Goal: Task Accomplishment & Management: Manage account settings

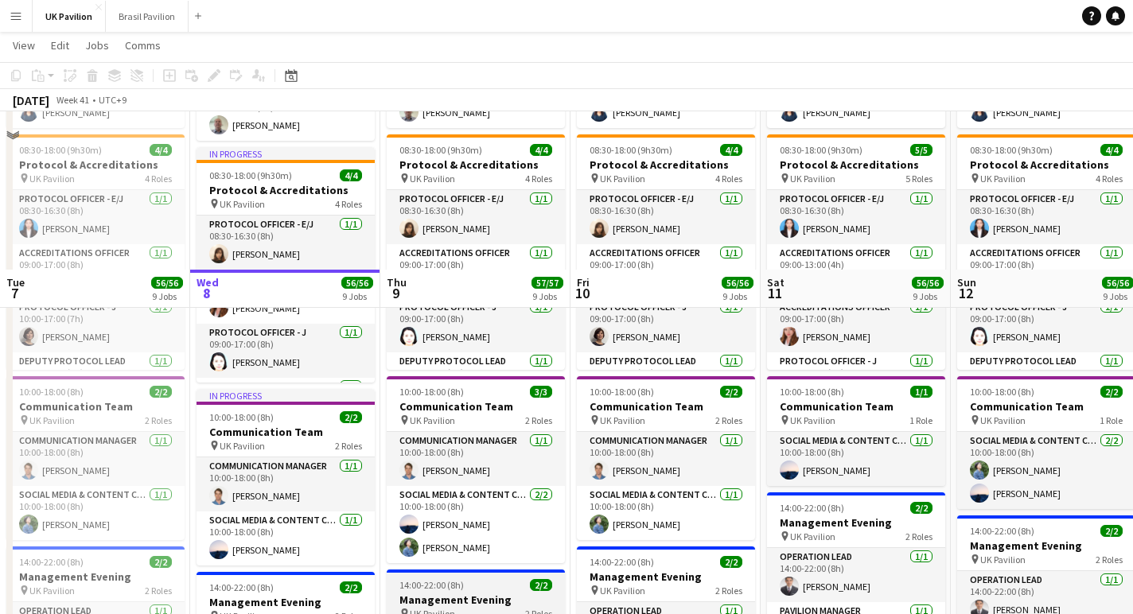
scroll to position [525, 0]
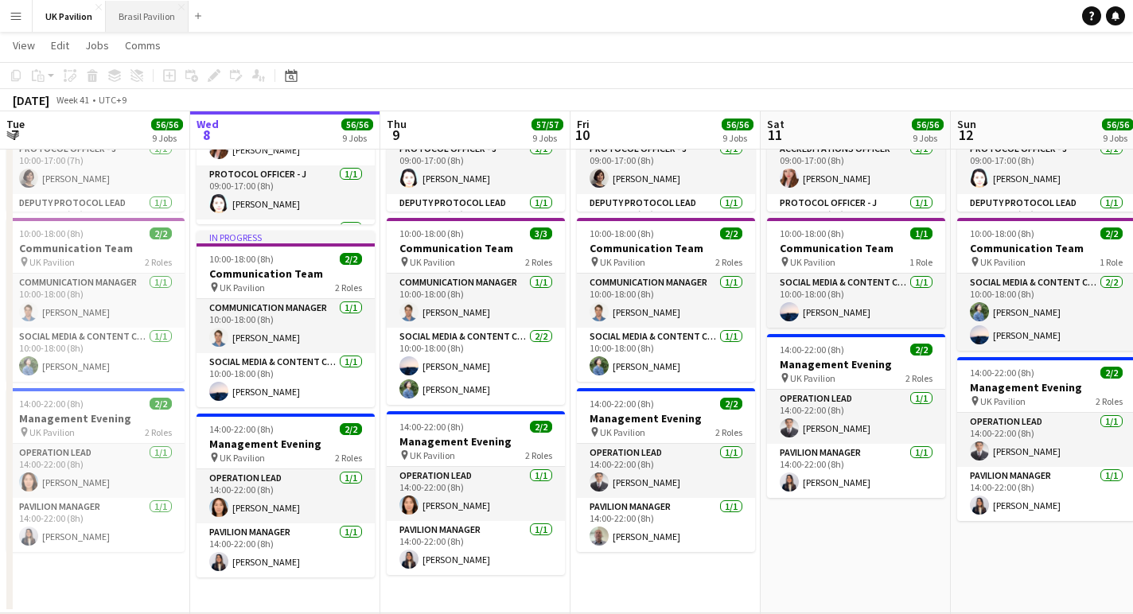
click at [146, 26] on button "Brasil Pavilion Close" at bounding box center [147, 16] width 83 height 31
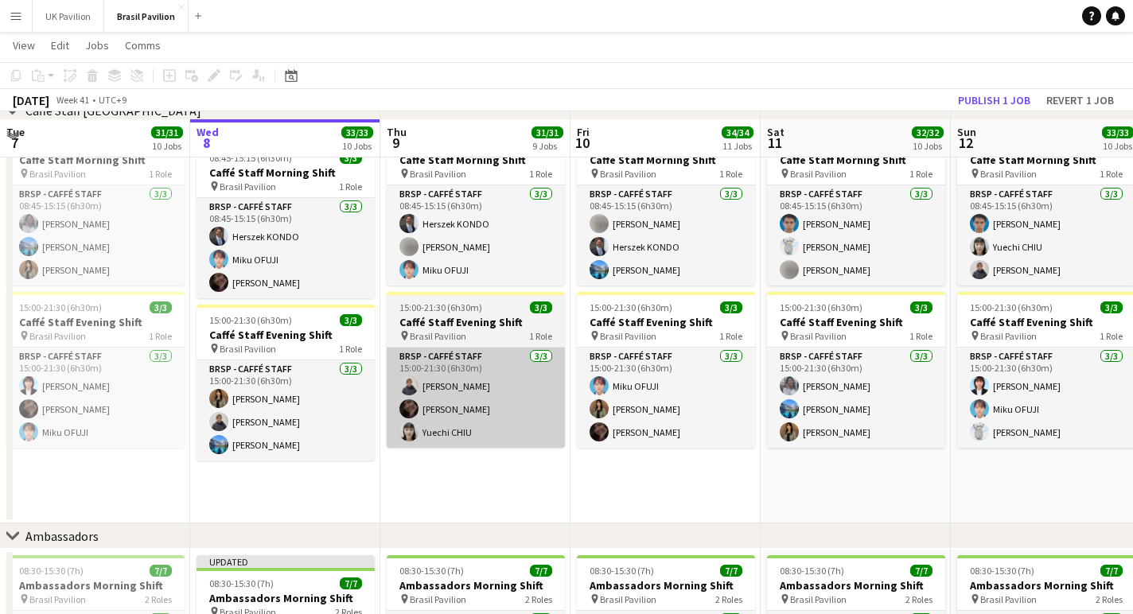
scroll to position [1346, 0]
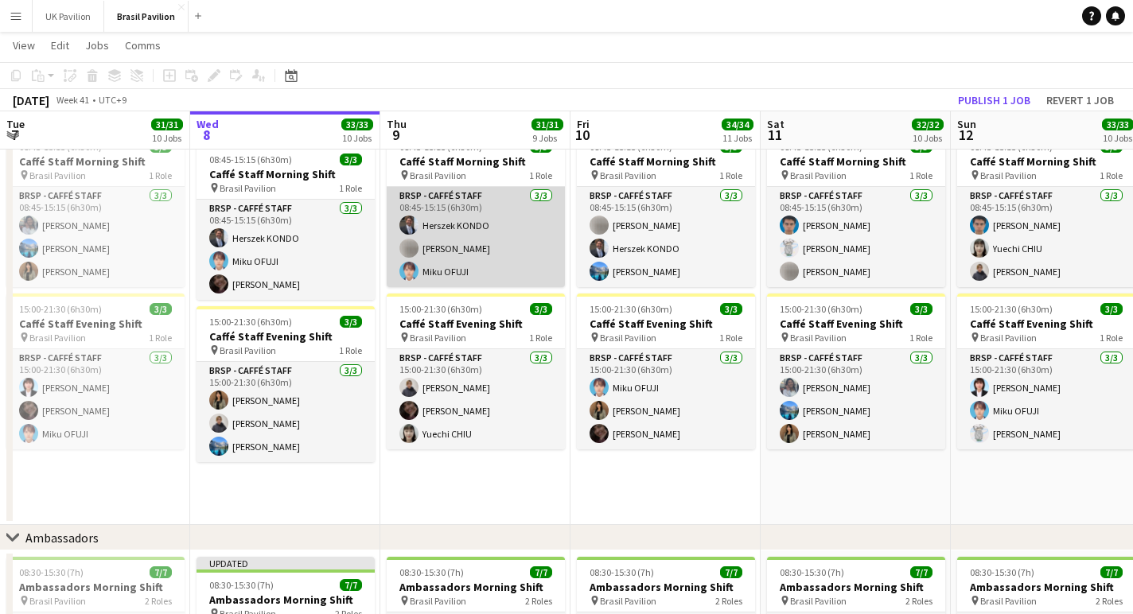
click at [485, 259] on app-card-role "BRSP - Caffé Staff [DATE] 08:45-15:15 (6h30m) [PERSON_NAME] Miku OFUJI" at bounding box center [476, 237] width 178 height 100
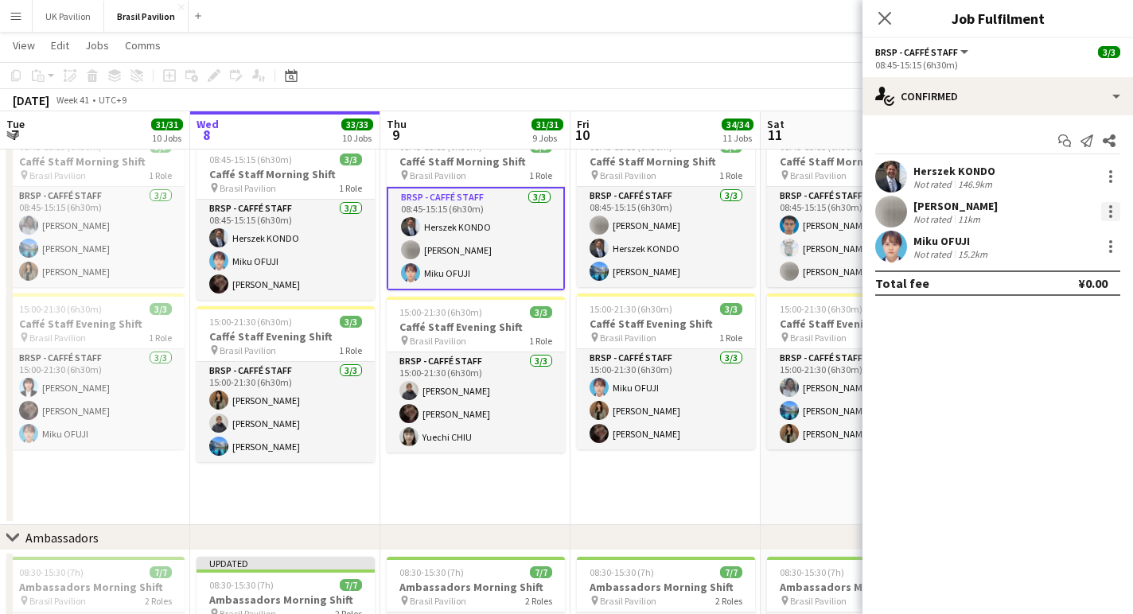
click at [1108, 220] on div at bounding box center [1110, 211] width 19 height 19
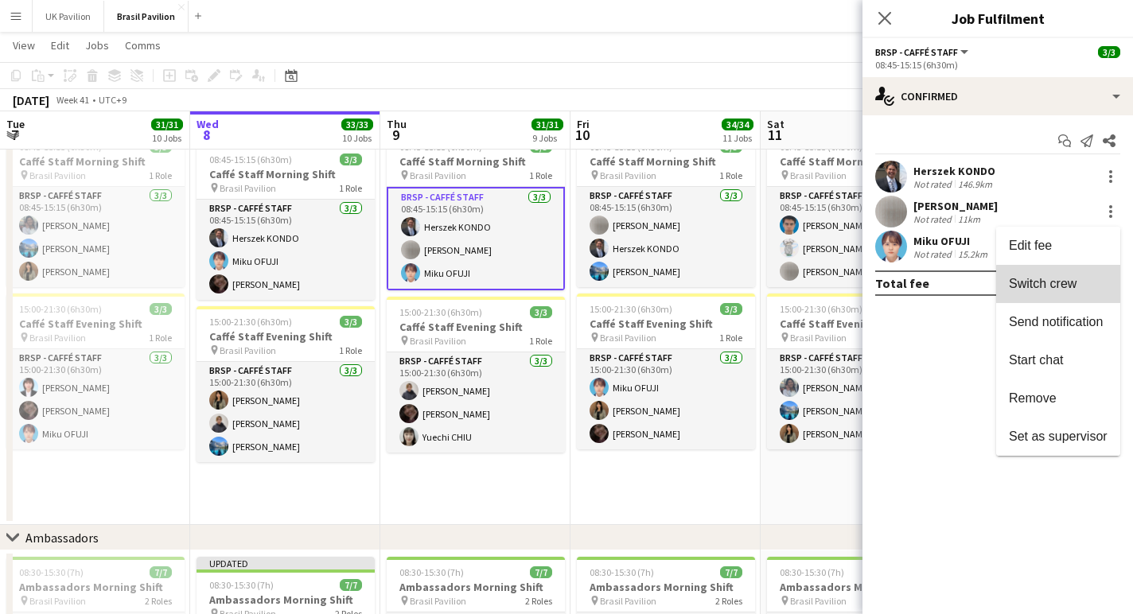
click at [1050, 288] on span "Switch crew" at bounding box center [1043, 284] width 68 height 14
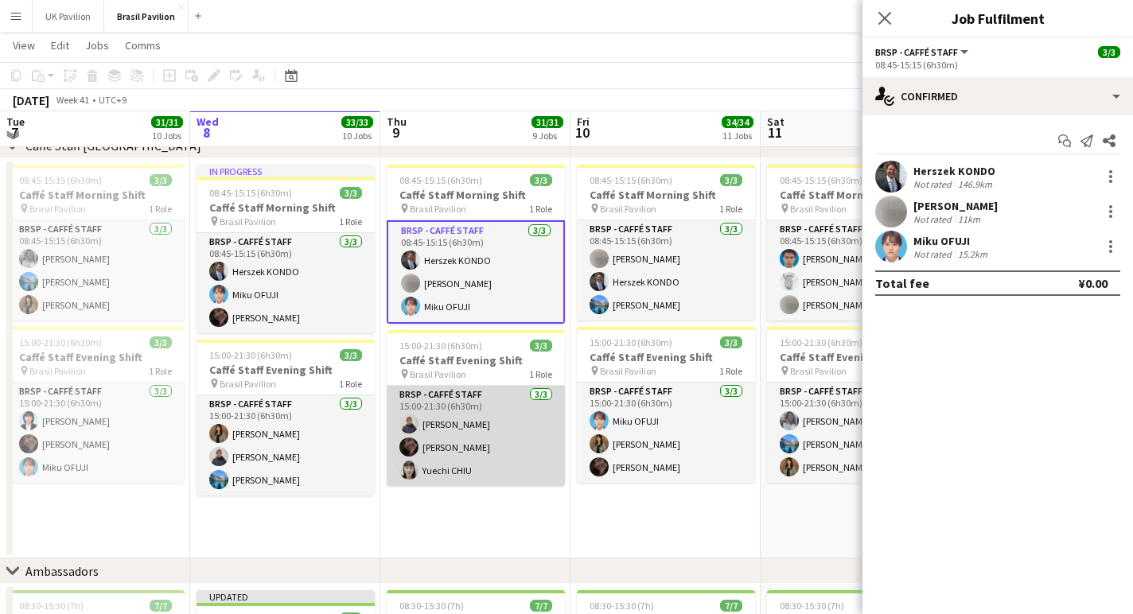
click at [512, 465] on app-card-role "BRSP - Caffé Staff [DATE] 15:00-21:30 (6h30m) [PERSON_NAME] [PERSON_NAME] [PERS…" at bounding box center [476, 436] width 178 height 100
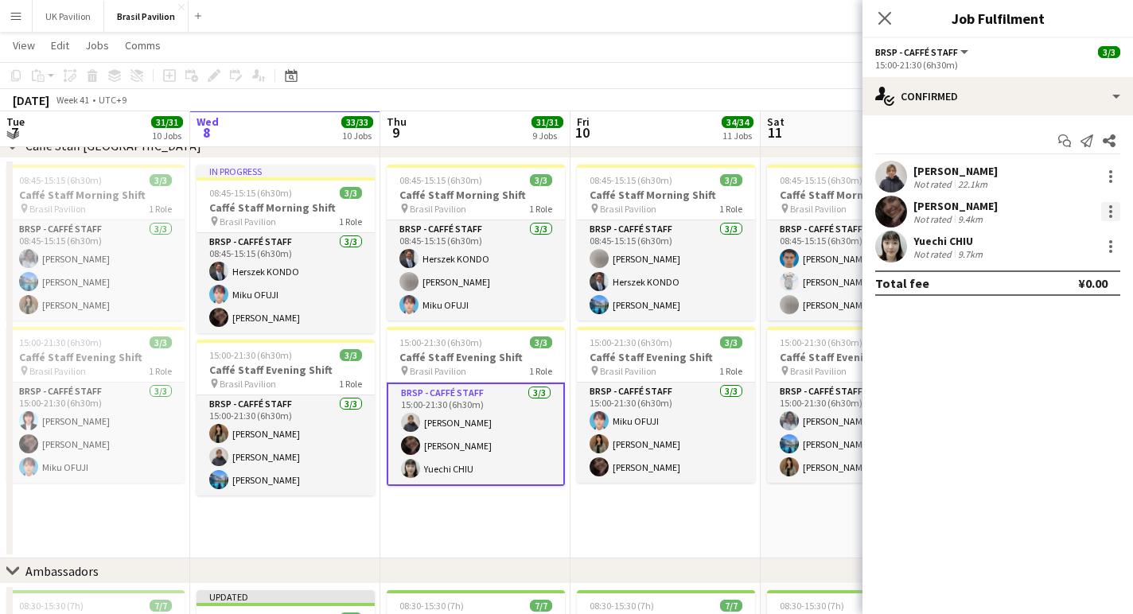
click at [1109, 209] on div at bounding box center [1110, 211] width 19 height 19
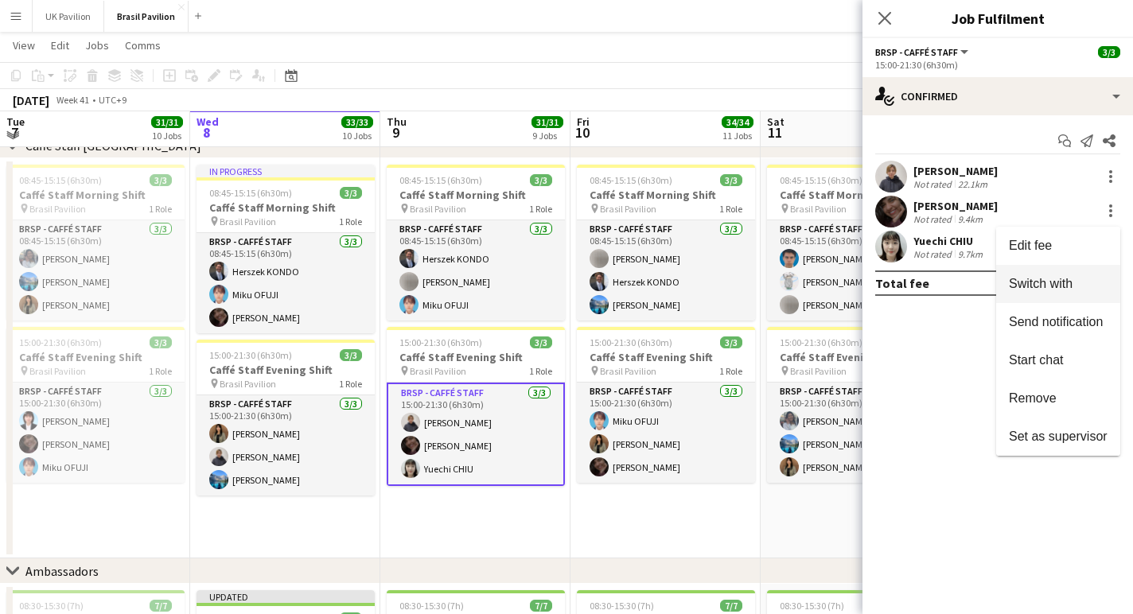
click at [1035, 288] on span "Switch with" at bounding box center [1041, 284] width 64 height 14
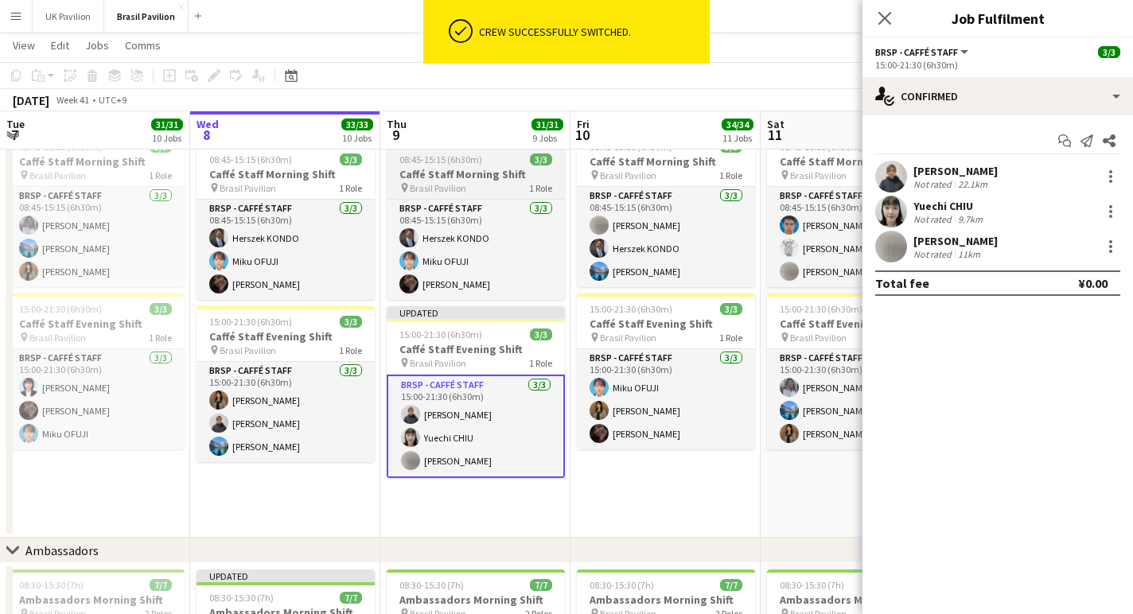
click at [477, 194] on div "pin Brasil Pavilion 1 Role" at bounding box center [476, 187] width 178 height 13
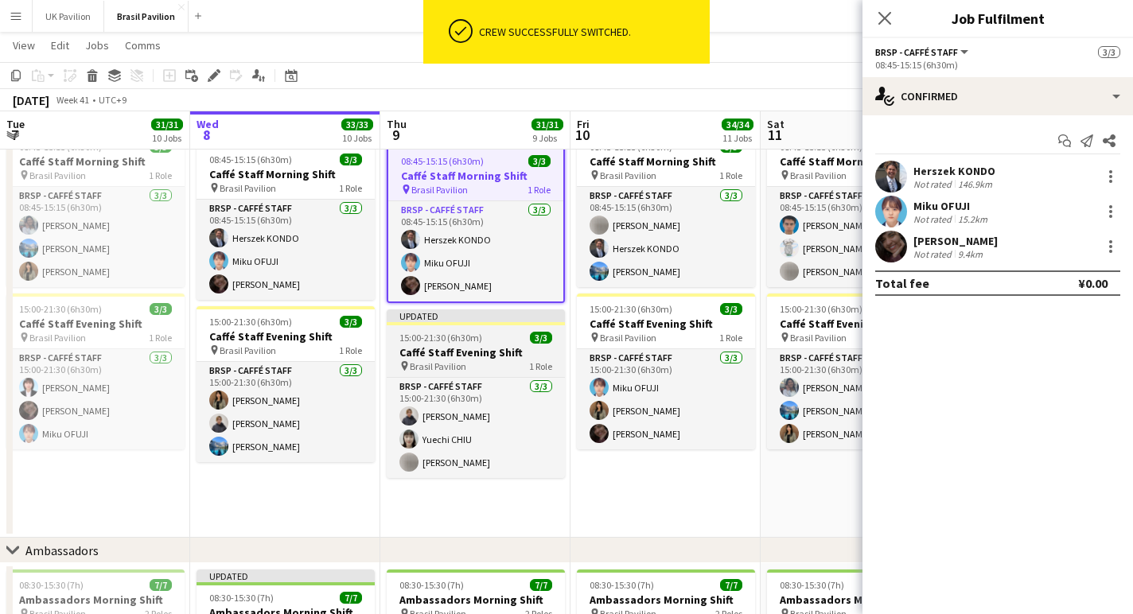
click at [451, 360] on h3 "Caffé Staff Evening Shift" at bounding box center [476, 352] width 178 height 14
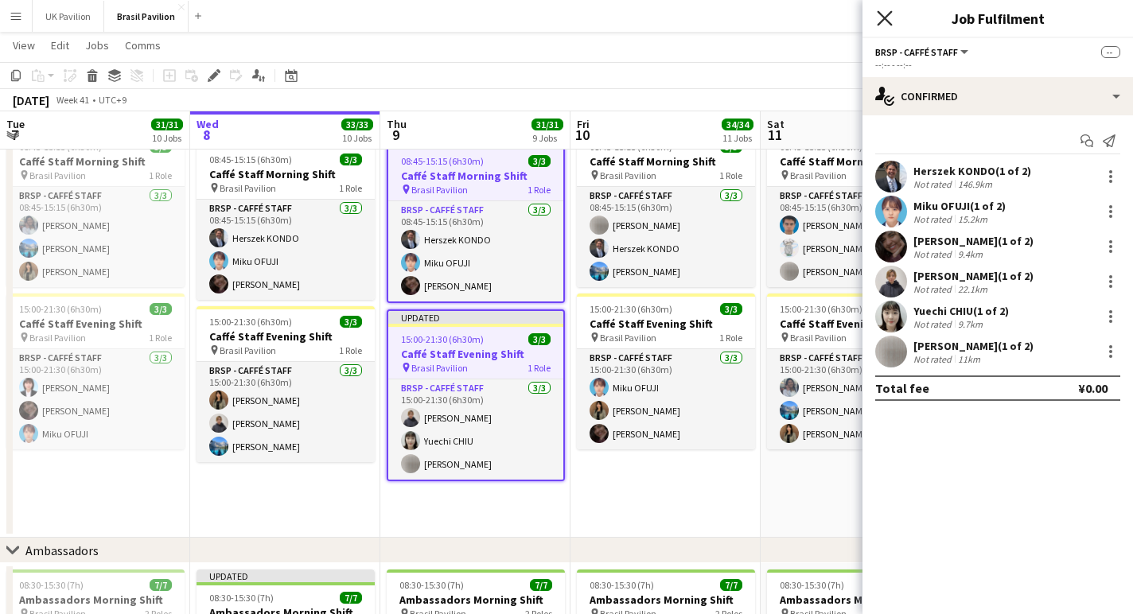
click at [886, 14] on icon "Close pop-in" at bounding box center [884, 17] width 15 height 15
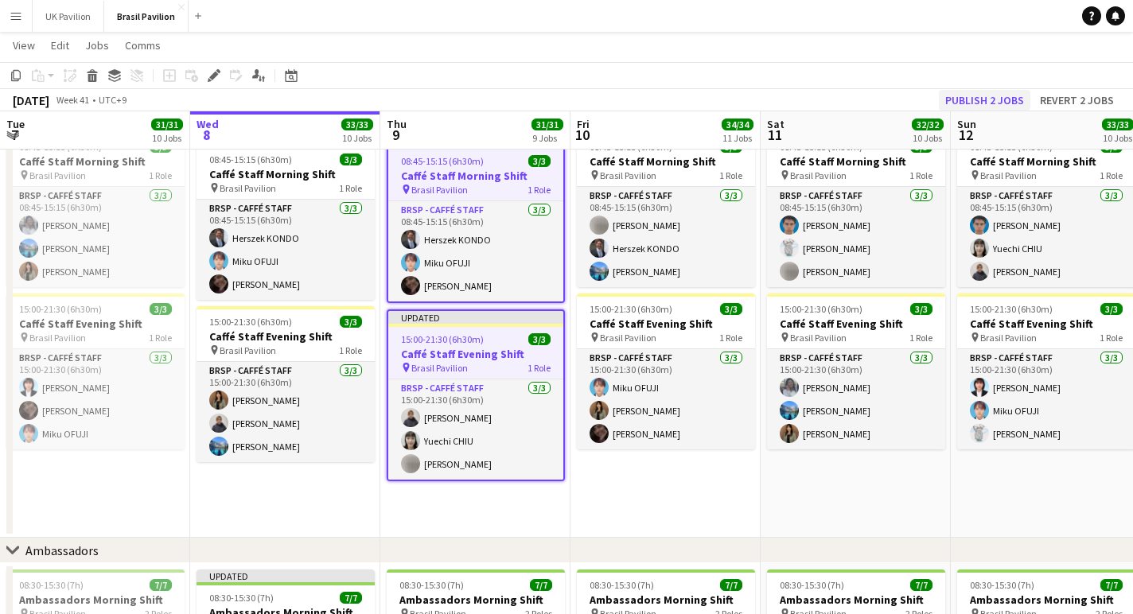
click at [987, 100] on button "Publish 2 jobs" at bounding box center [985, 100] width 92 height 21
